Goal: Navigation & Orientation: Find specific page/section

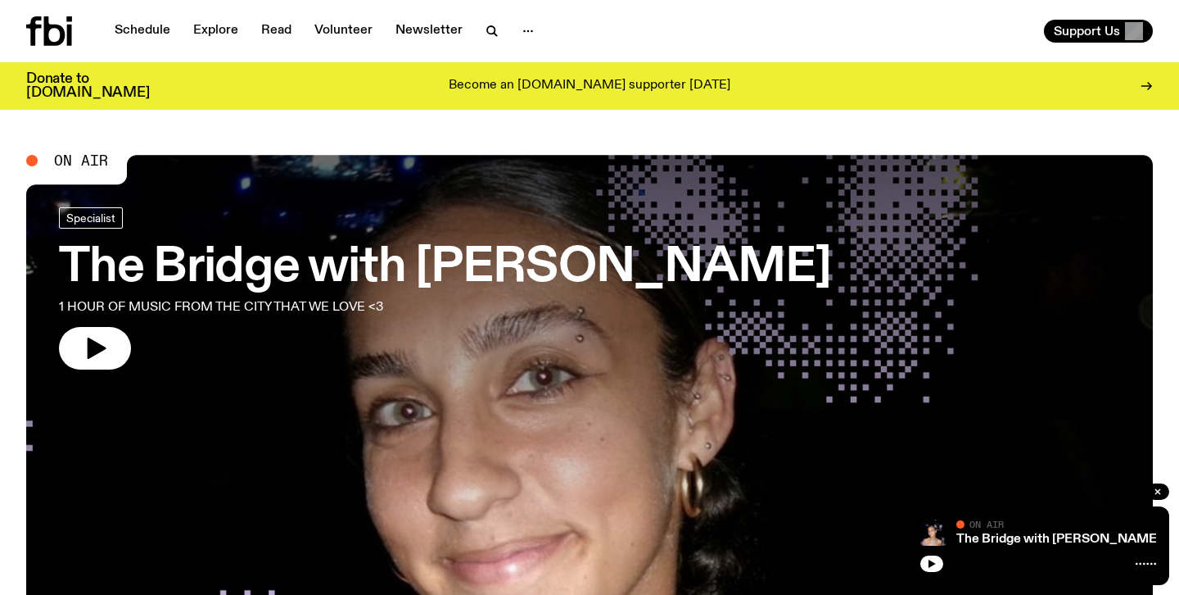
scroll to position [2, 0]
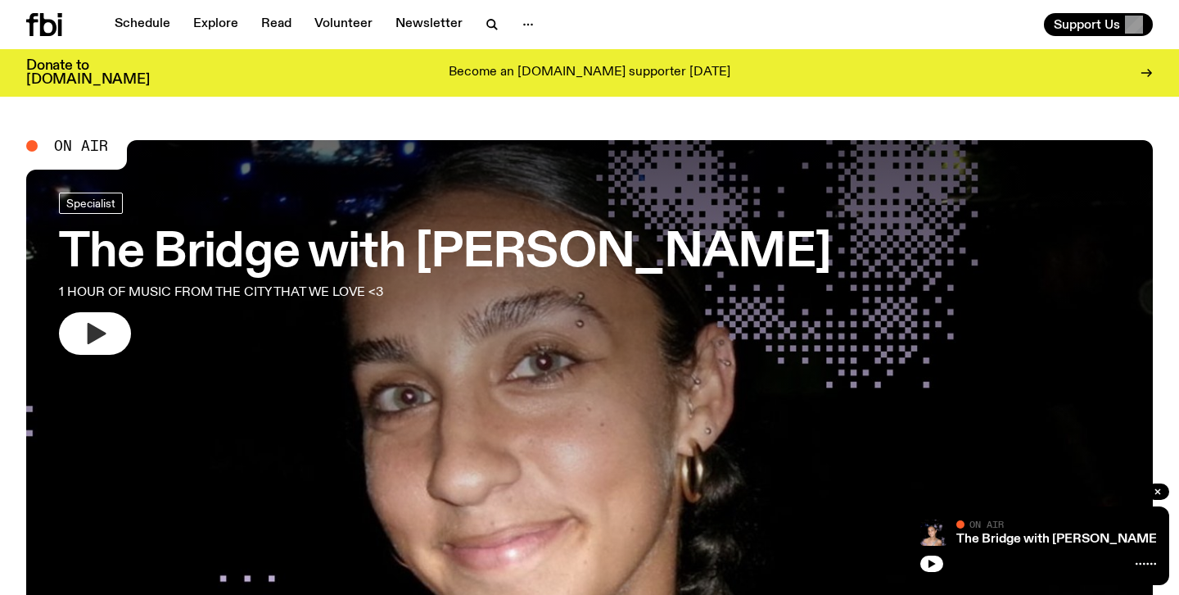
click at [119, 332] on button "button" at bounding box center [95, 333] width 72 height 43
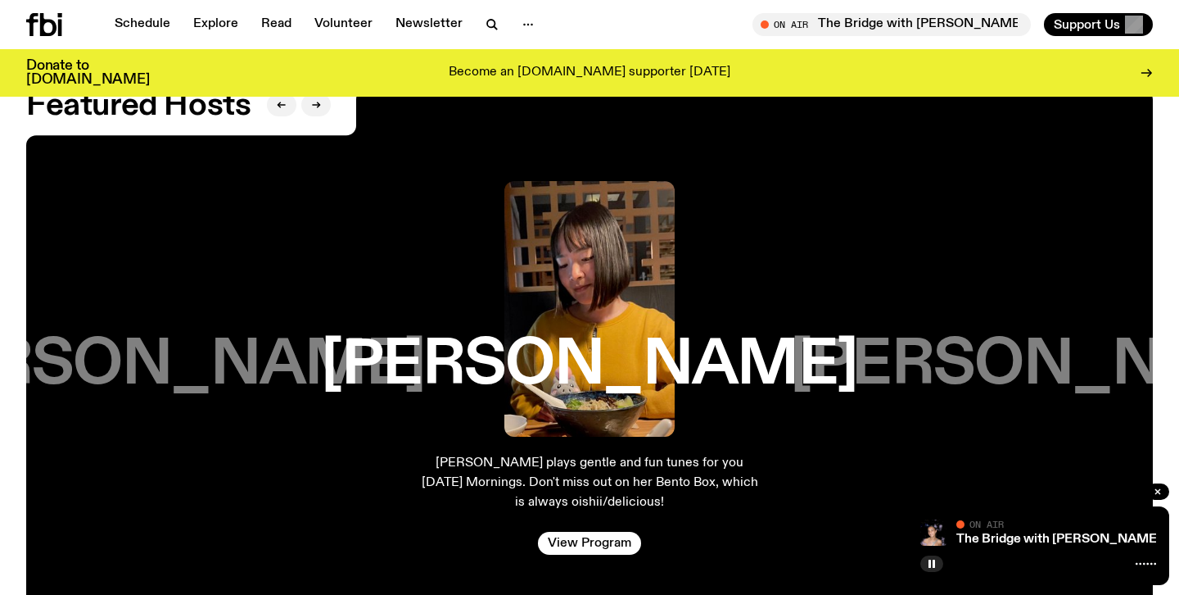
scroll to position [2644, 0]
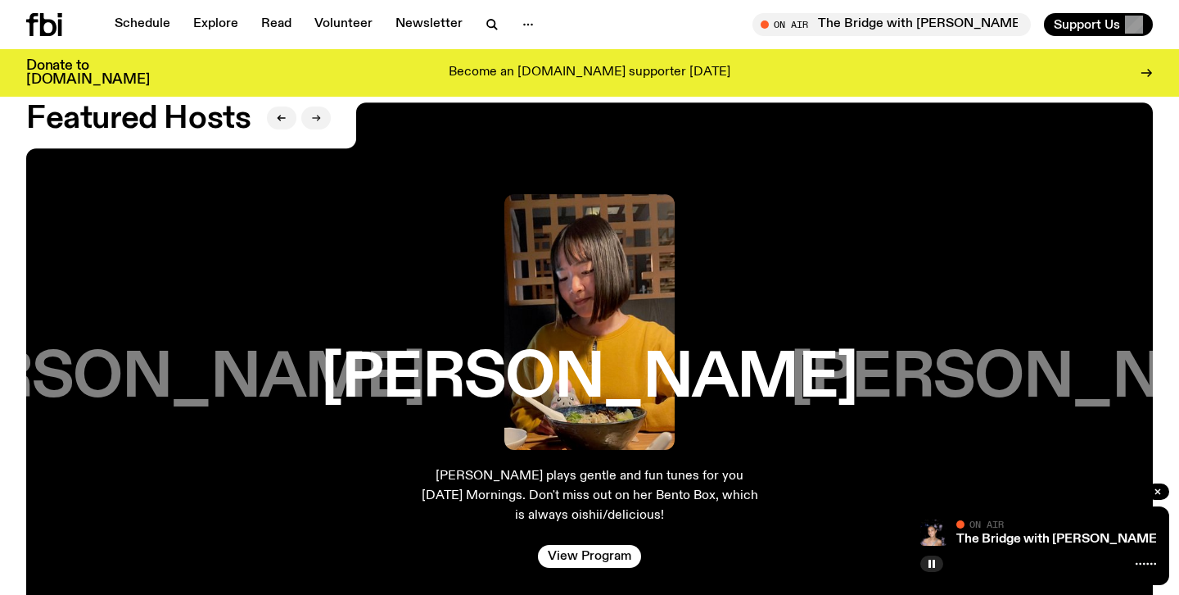
click at [312, 120] on icon "button" at bounding box center [316, 118] width 10 height 10
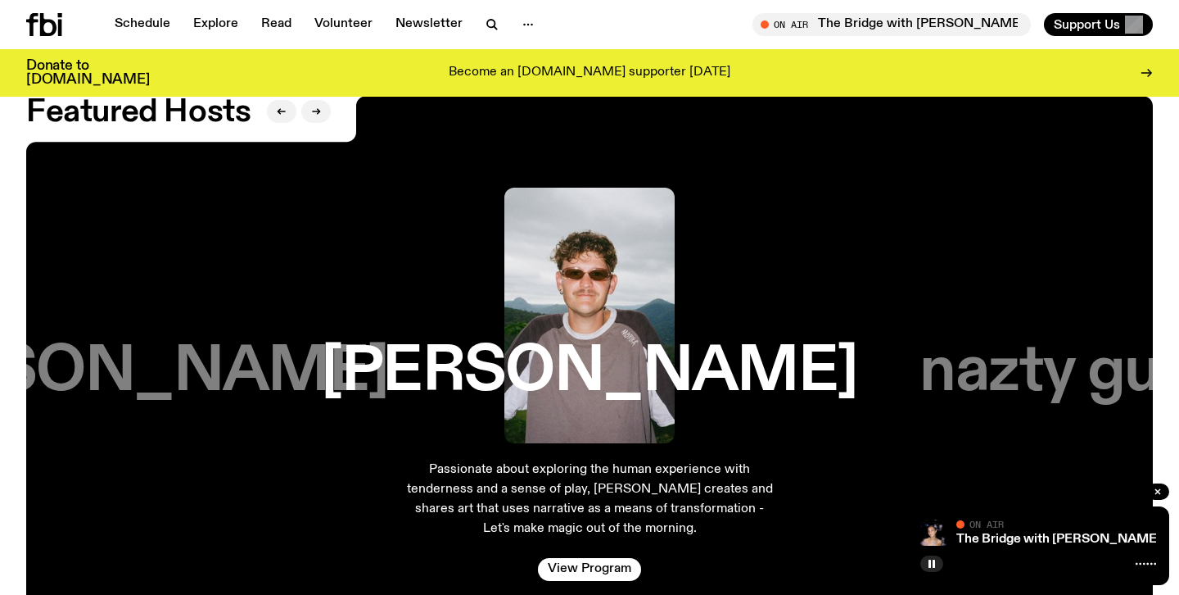
scroll to position [2645, 0]
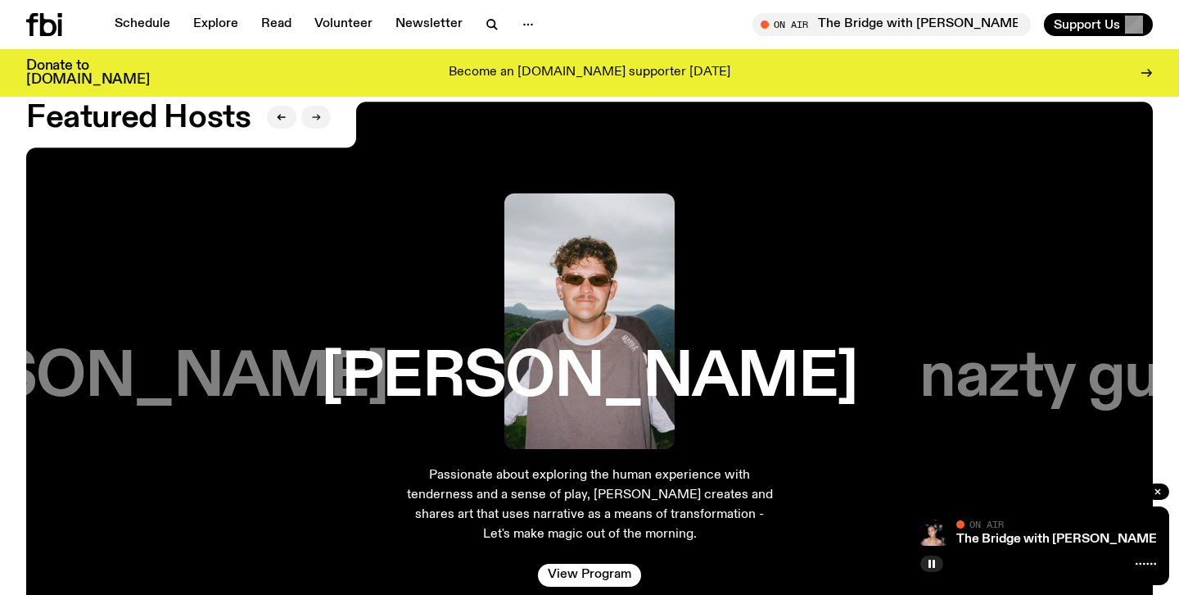
click at [313, 118] on icon "button" at bounding box center [316, 117] width 10 height 10
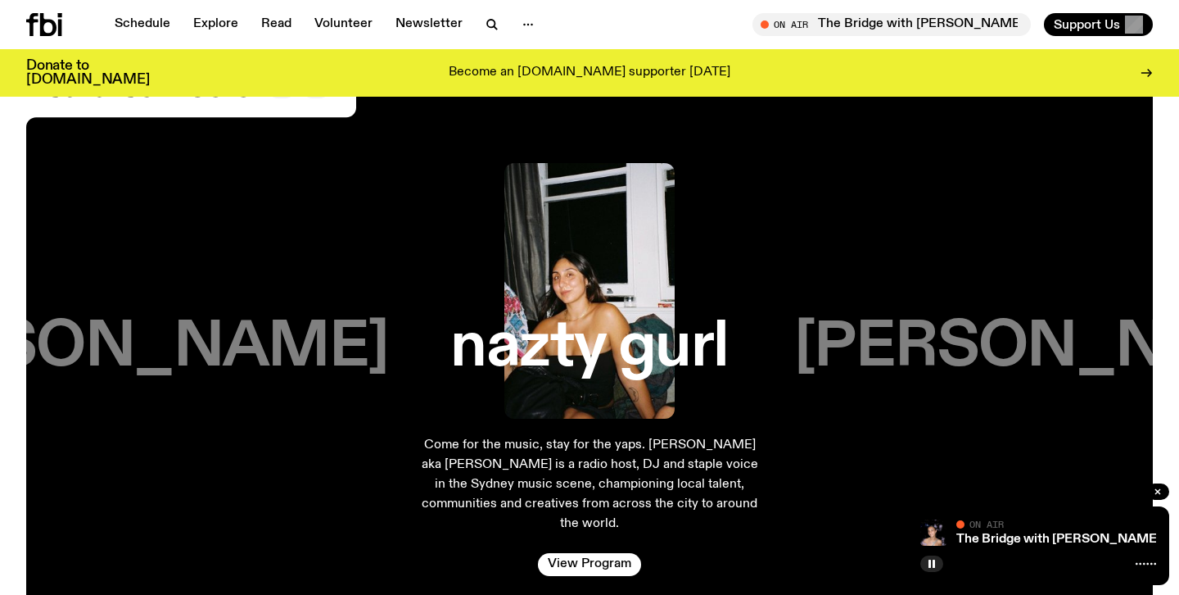
scroll to position [2665, 0]
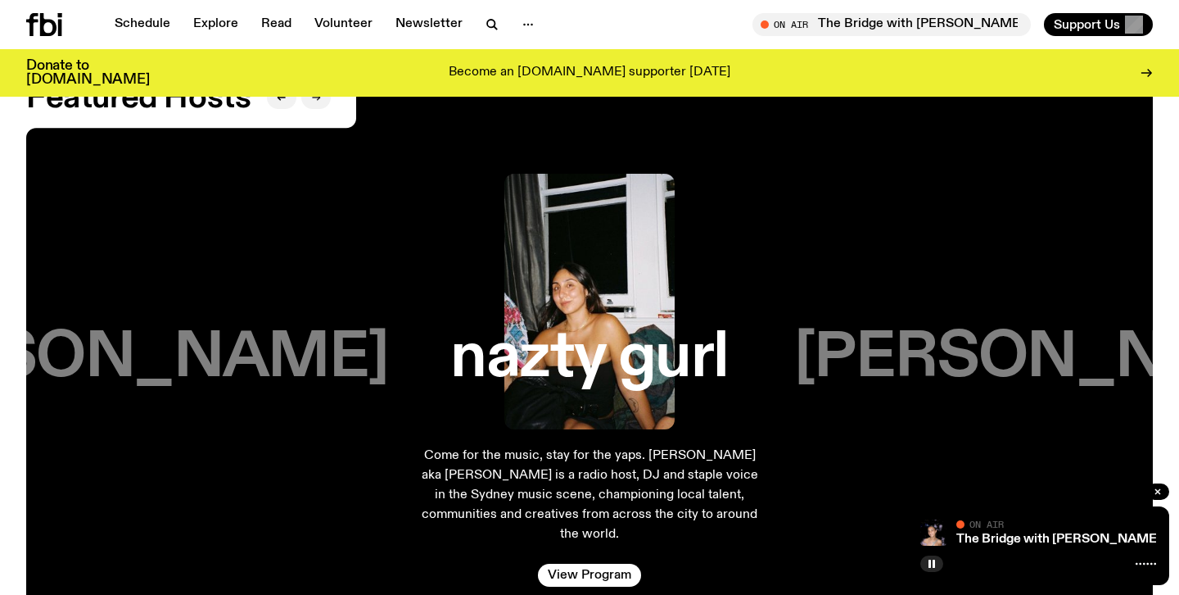
click at [320, 102] on icon "button" at bounding box center [316, 98] width 10 height 10
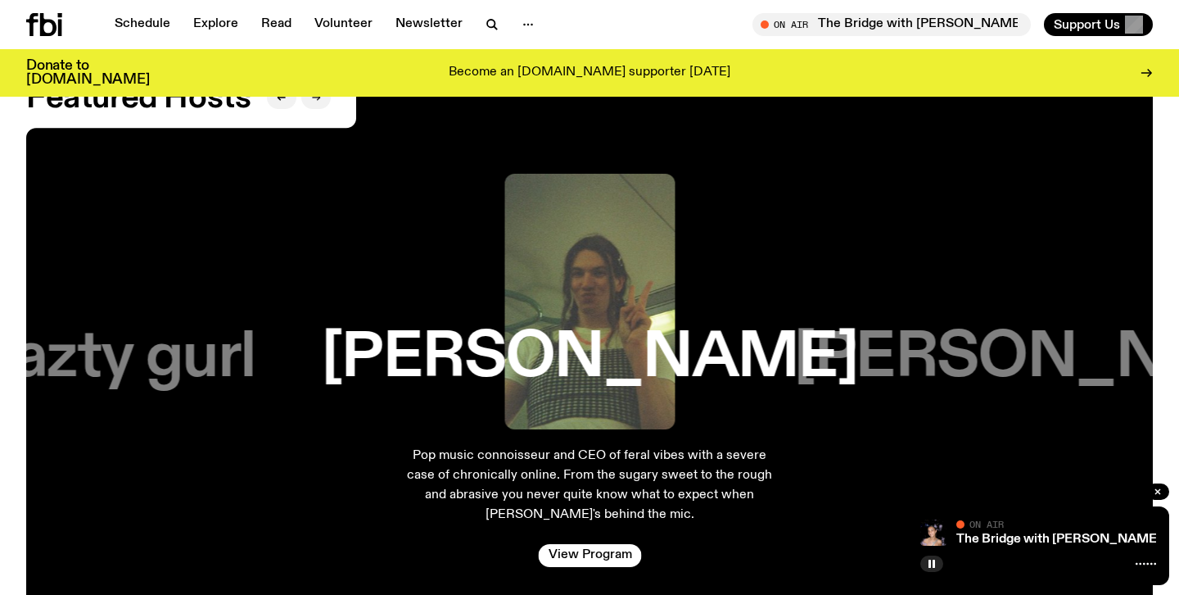
click at [315, 102] on icon "button" at bounding box center [316, 98] width 10 height 10
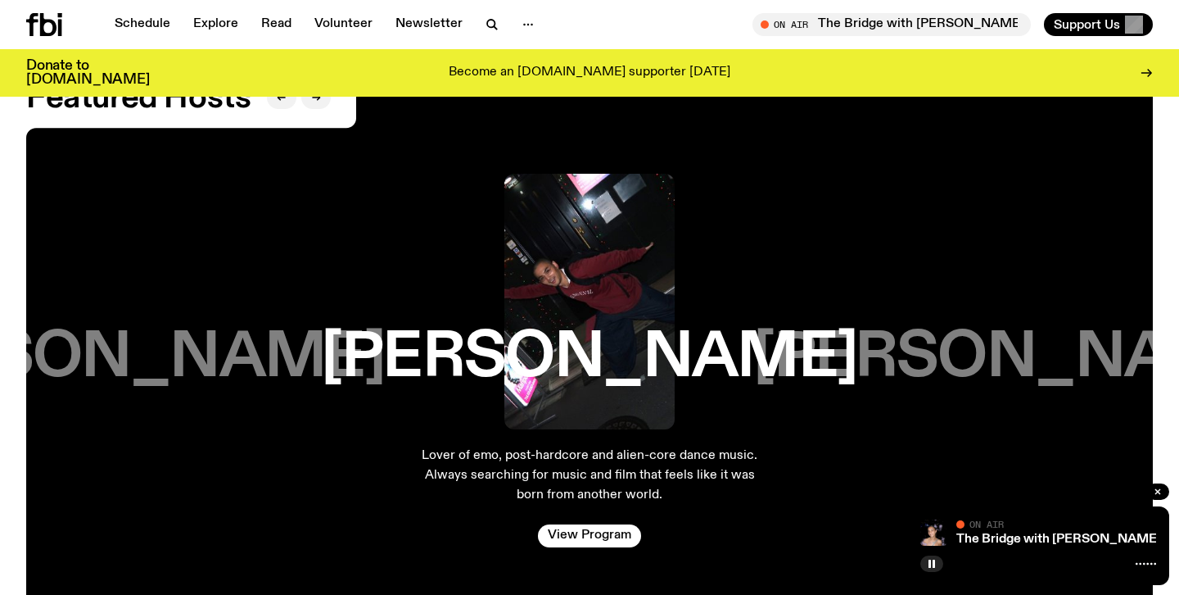
click at [906, 375] on h3 "[PERSON_NAME]" at bounding box center [1021, 358] width 536 height 62
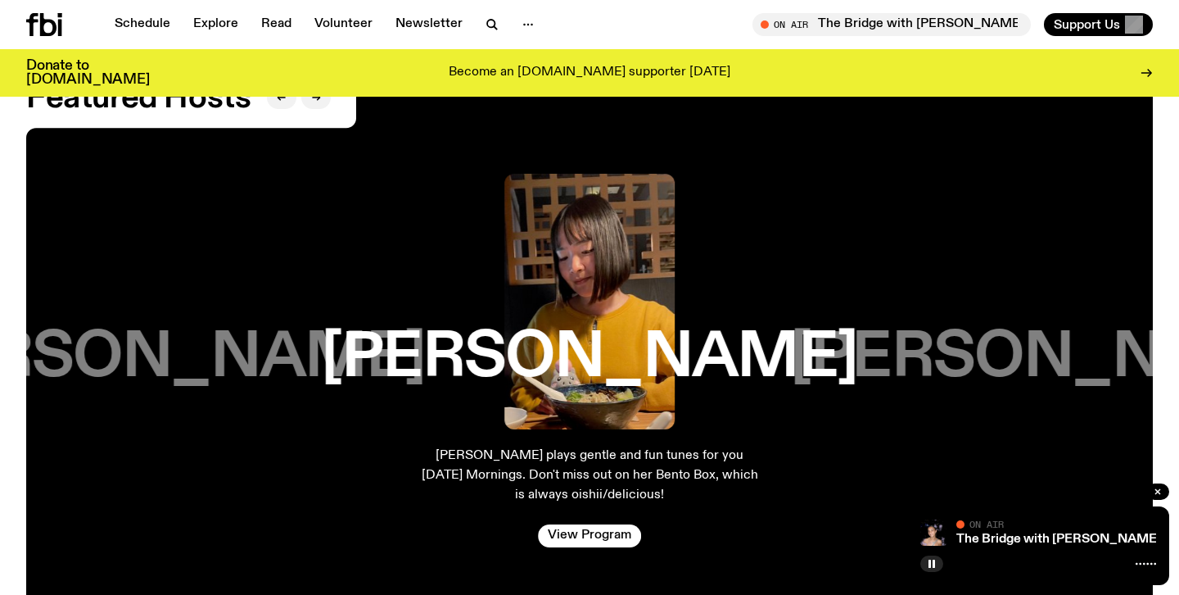
click at [906, 375] on h3 "[PERSON_NAME]" at bounding box center [1059, 358] width 536 height 62
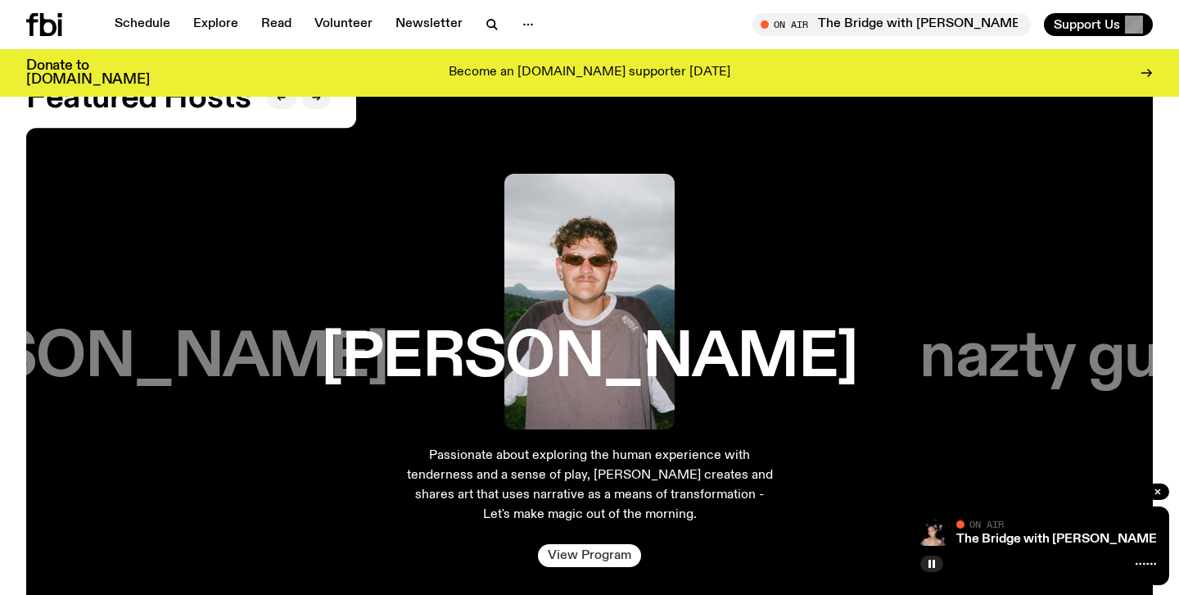
click at [589, 564] on link "View Program" at bounding box center [589, 555] width 103 height 23
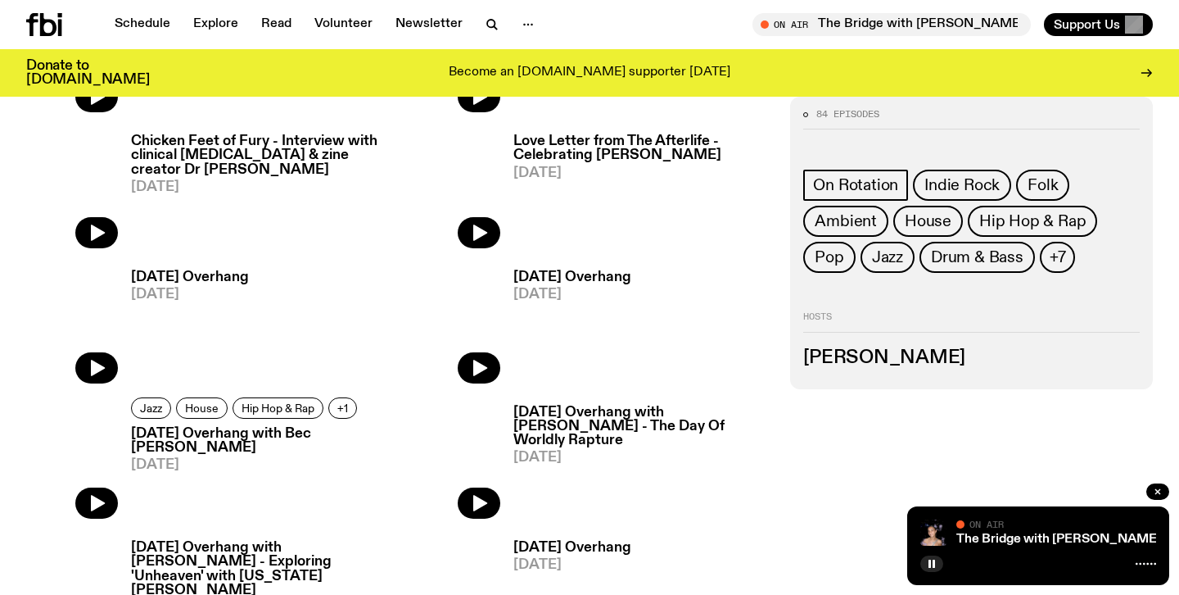
scroll to position [314, 0]
